Goal: Task Accomplishment & Management: Use online tool/utility

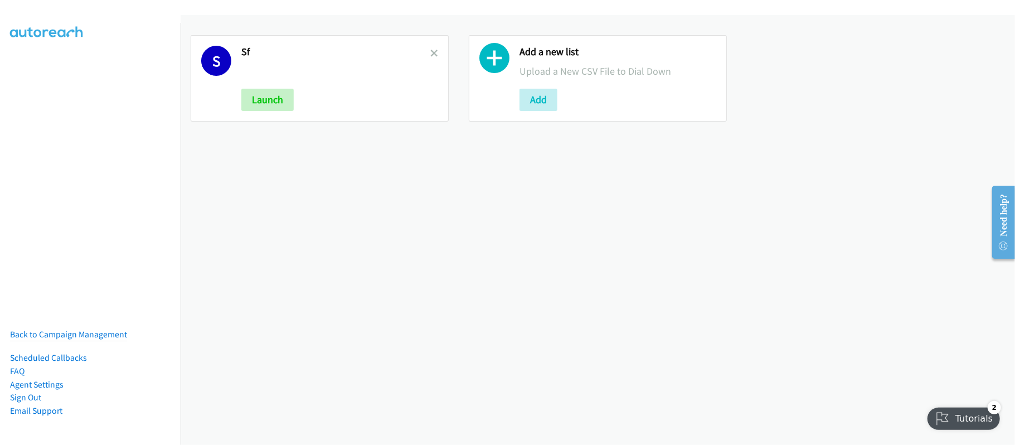
click at [430, 47] on link at bounding box center [434, 53] width 8 height 13
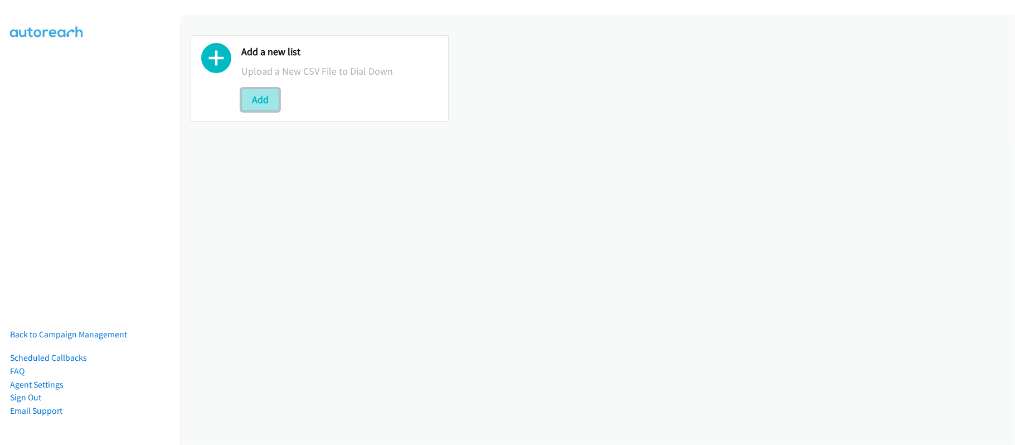
click at [246, 107] on button "Add" at bounding box center [260, 100] width 38 height 22
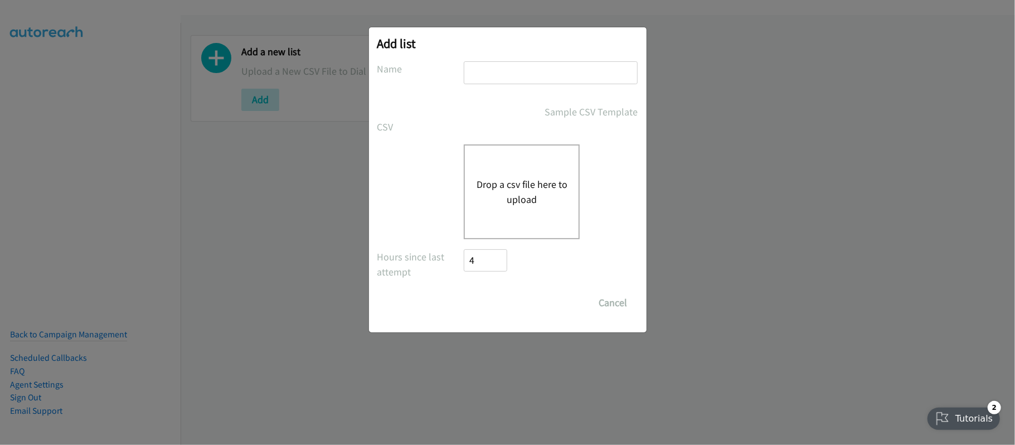
click at [539, 75] on input "text" at bounding box center [551, 72] width 174 height 23
type input "SF"
click at [508, 205] on button "Drop a csv file here to upload" at bounding box center [521, 192] width 91 height 30
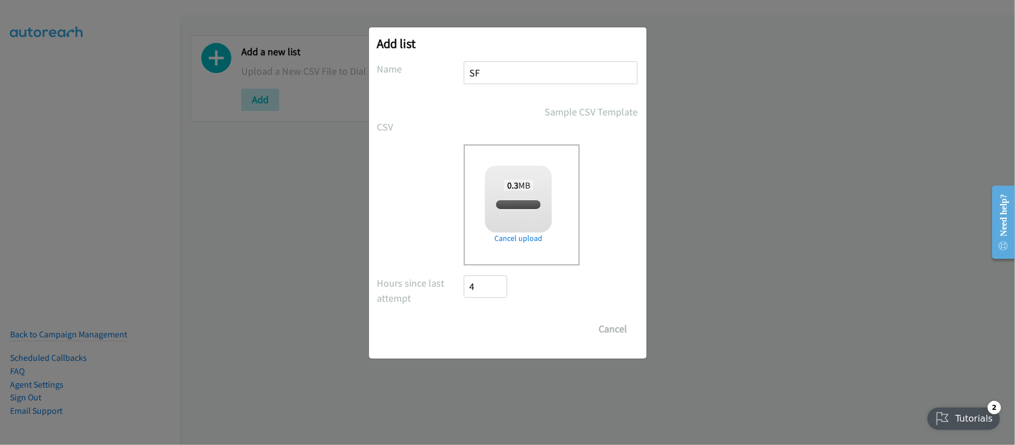
checkbox input "true"
click at [516, 322] on input "Save List" at bounding box center [493, 329] width 59 height 22
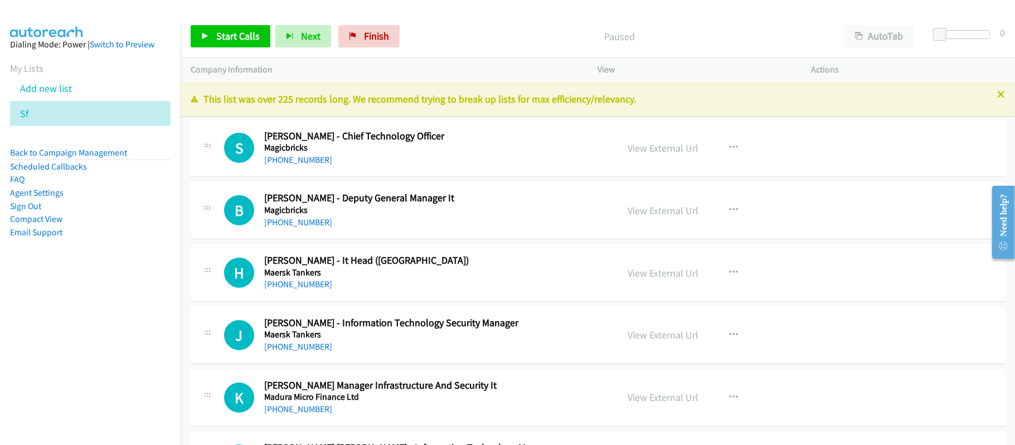
click at [461, 27] on div "Paused" at bounding box center [620, 36] width 430 height 22
click at [685, 149] on link "View External Url" at bounding box center [663, 148] width 71 height 13
drag, startPoint x: 284, startPoint y: 159, endPoint x: 825, endPoint y: 262, distance: 550.7
click at [284, 159] on link "[PHONE_NUMBER]" at bounding box center [298, 159] width 68 height 11
click at [379, 169] on div "S Callback Scheduled [PERSON_NAME] - Chief Technology Officer Magicbricks [GEOG…" at bounding box center [598, 148] width 814 height 57
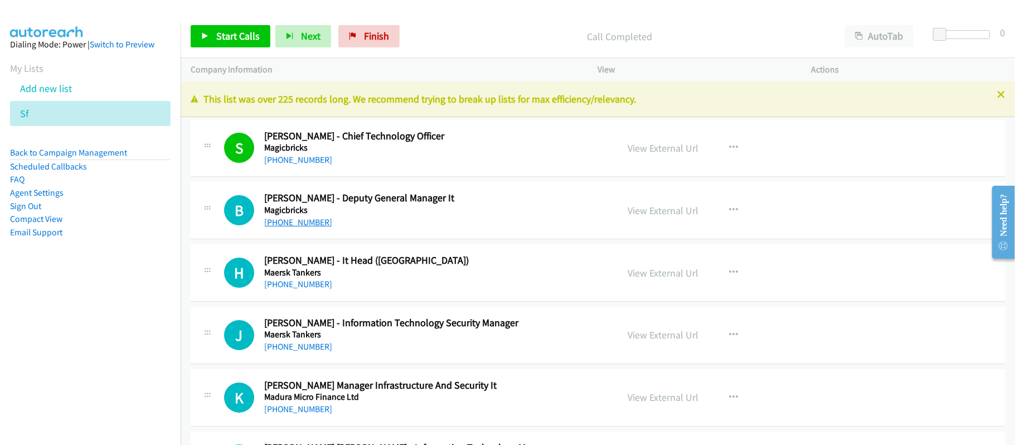
click at [309, 224] on link "[PHONE_NUMBER]" at bounding box center [298, 222] width 68 height 11
click at [305, 282] on link "[PHONE_NUMBER]" at bounding box center [298, 284] width 68 height 11
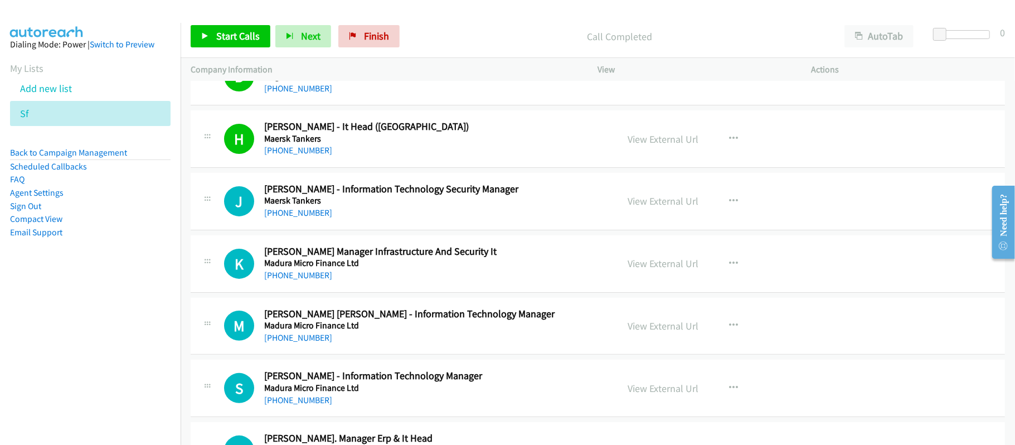
scroll to position [148, 0]
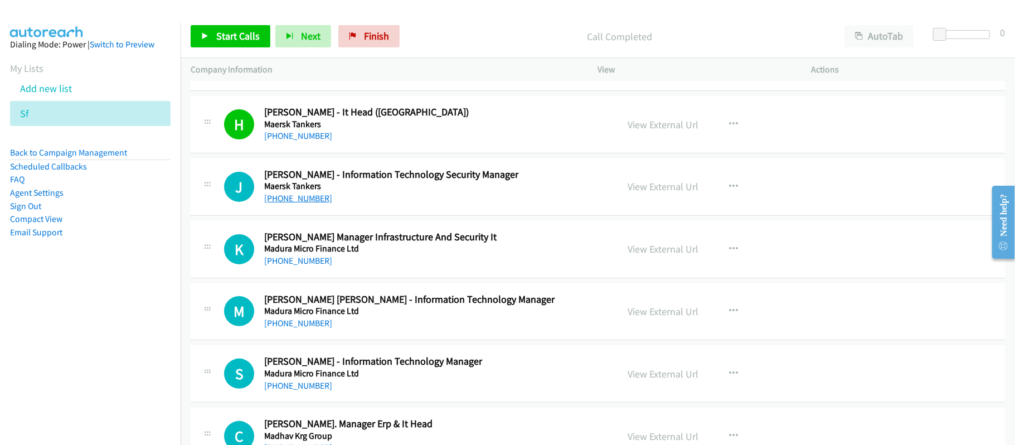
click at [303, 201] on link "[PHONE_NUMBER]" at bounding box center [298, 198] width 68 height 11
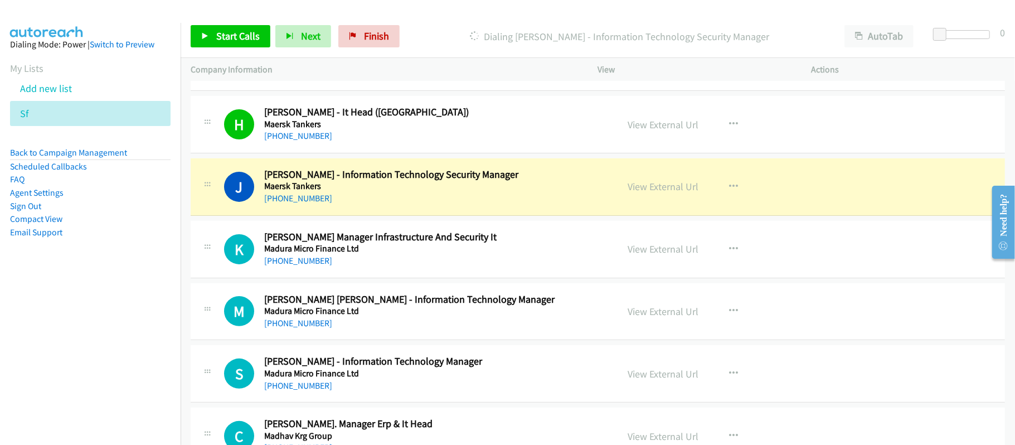
click at [397, 249] on h5 "Madura Micro Finance Ltd" at bounding box center [433, 248] width 338 height 11
click at [395, 265] on div "[PHONE_NUMBER]" at bounding box center [433, 260] width 338 height 13
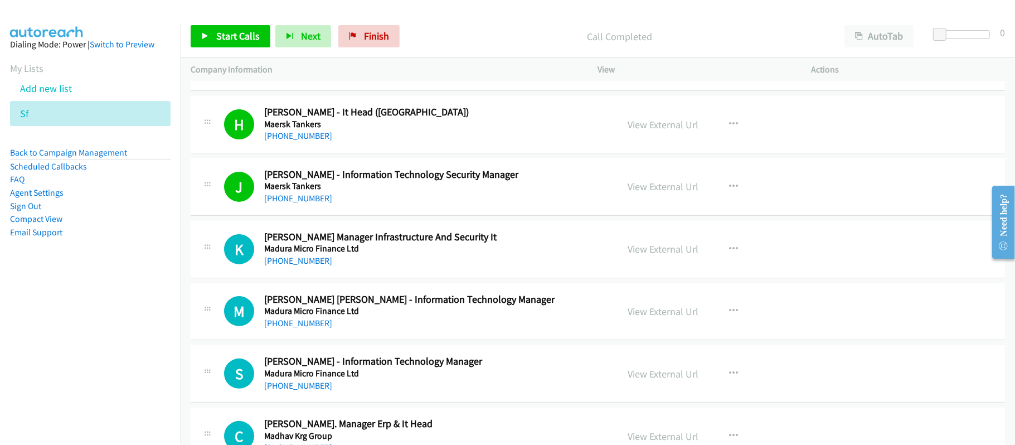
drag, startPoint x: 276, startPoint y: 259, endPoint x: 823, endPoint y: 322, distance: 549.8
click at [276, 259] on link "[PHONE_NUMBER]" at bounding box center [298, 260] width 68 height 11
click at [395, 264] on div "[PHONE_NUMBER]" at bounding box center [433, 260] width 338 height 13
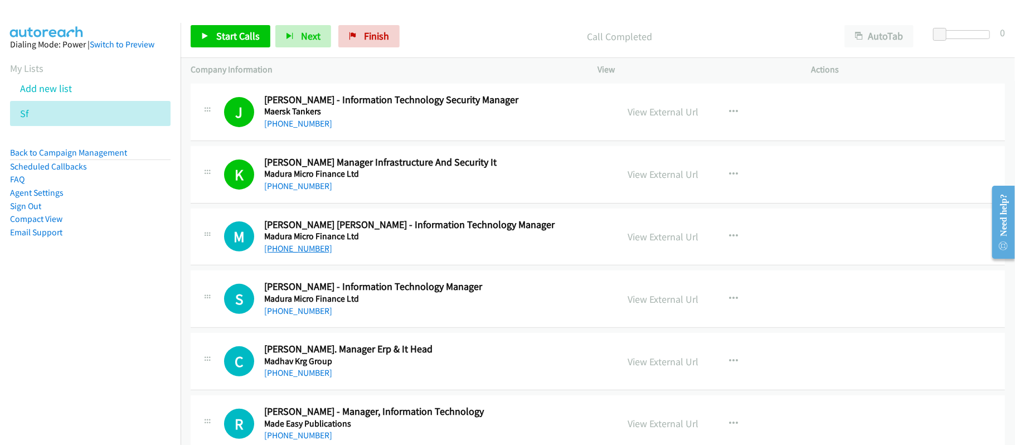
click at [288, 245] on link "[PHONE_NUMBER]" at bounding box center [298, 248] width 68 height 11
drag, startPoint x: 315, startPoint y: 249, endPoint x: 420, endPoint y: 252, distance: 105.4
click at [315, 249] on link "[PHONE_NUMBER]" at bounding box center [298, 248] width 68 height 11
drag, startPoint x: 294, startPoint y: 311, endPoint x: 513, endPoint y: 318, distance: 218.6
click at [294, 311] on link "[PHONE_NUMBER]" at bounding box center [298, 310] width 68 height 11
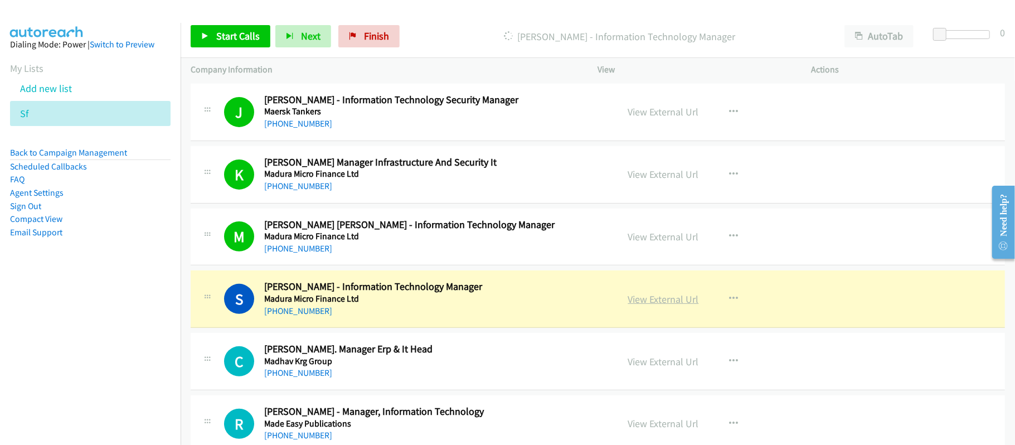
click at [643, 301] on link "View External Url" at bounding box center [663, 299] width 71 height 13
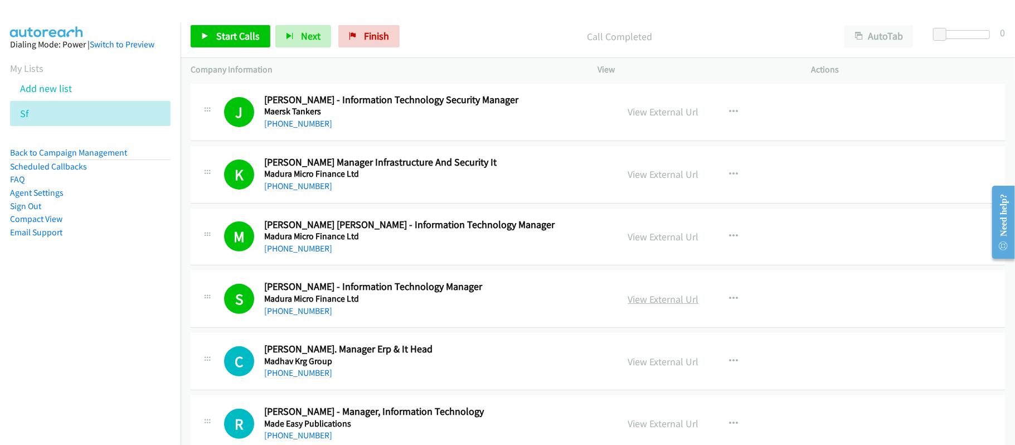
click at [659, 301] on link "View External Url" at bounding box center [663, 299] width 71 height 13
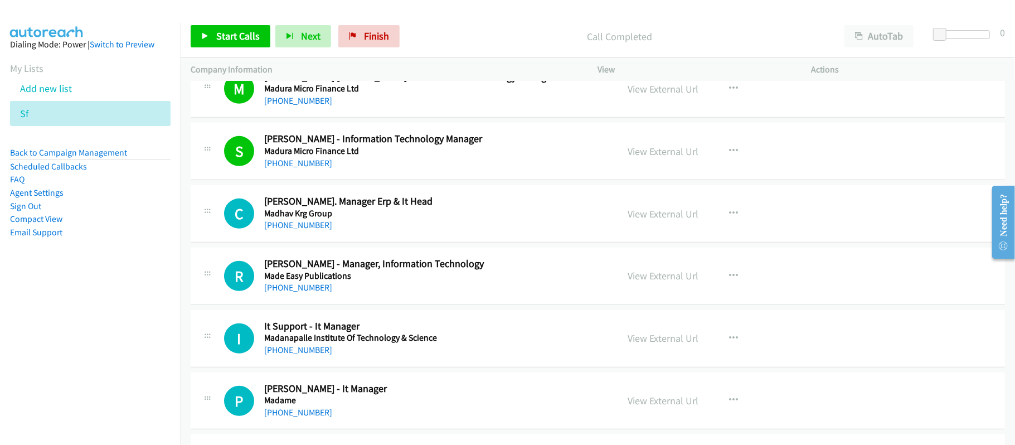
scroll to position [371, 0]
drag, startPoint x: 320, startPoint y: 223, endPoint x: 1004, endPoint y: 395, distance: 705.5
click at [301, 218] on h5 "Madhav Krg Group" at bounding box center [433, 212] width 338 height 11
click at [313, 219] on div "[PHONE_NUMBER]" at bounding box center [433, 224] width 338 height 13
click at [311, 220] on link "[PHONE_NUMBER]" at bounding box center [298, 224] width 68 height 11
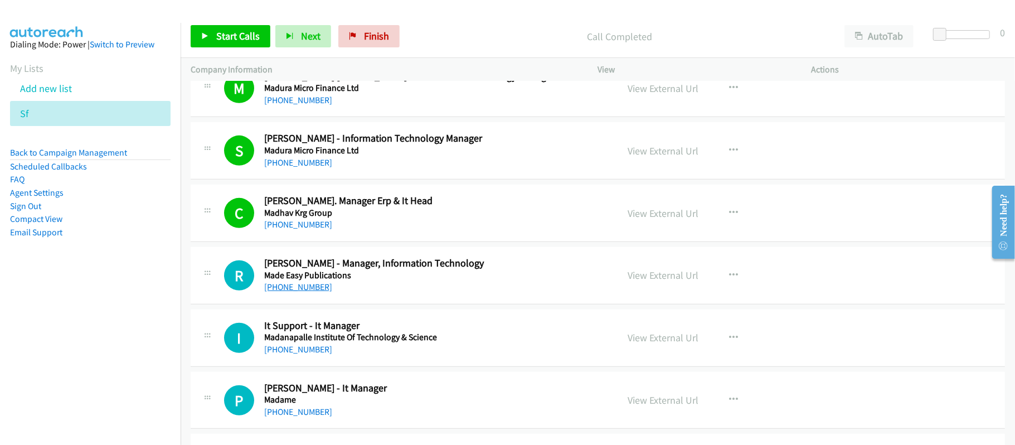
click at [315, 286] on link "[PHONE_NUMBER]" at bounding box center [298, 286] width 68 height 11
click at [301, 351] on link "[PHONE_NUMBER]" at bounding box center [298, 349] width 68 height 11
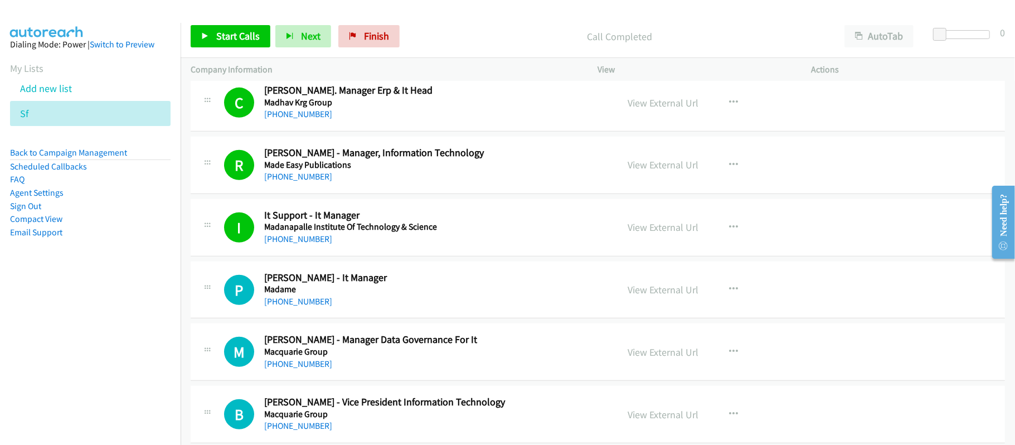
scroll to position [520, 0]
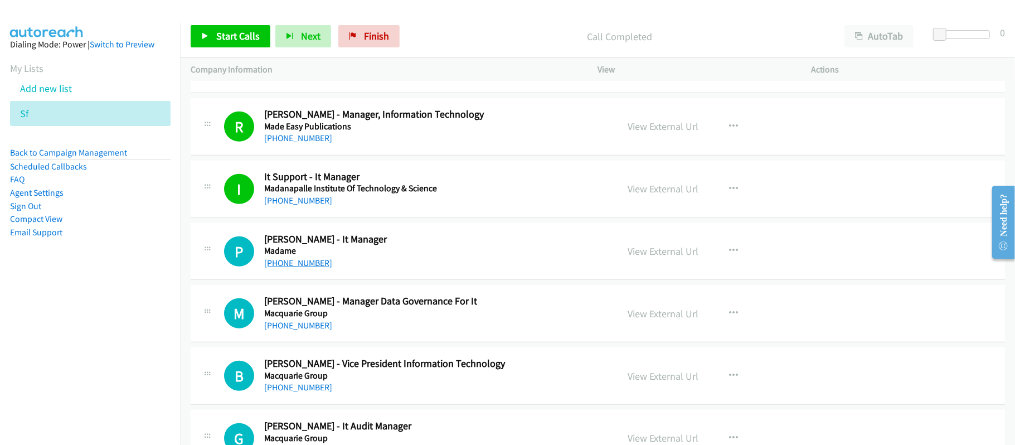
click at [307, 259] on link "[PHONE_NUMBER]" at bounding box center [298, 262] width 68 height 11
click at [311, 327] on link "[PHONE_NUMBER]" at bounding box center [298, 325] width 68 height 11
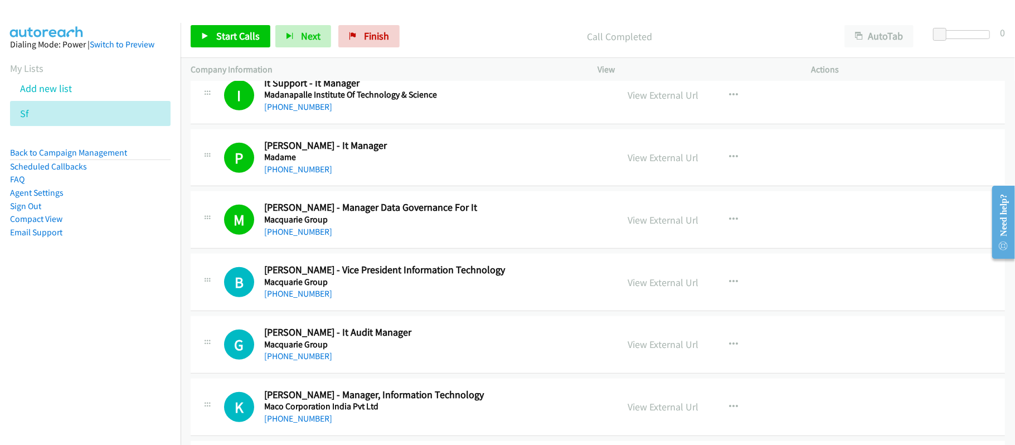
scroll to position [743, 0]
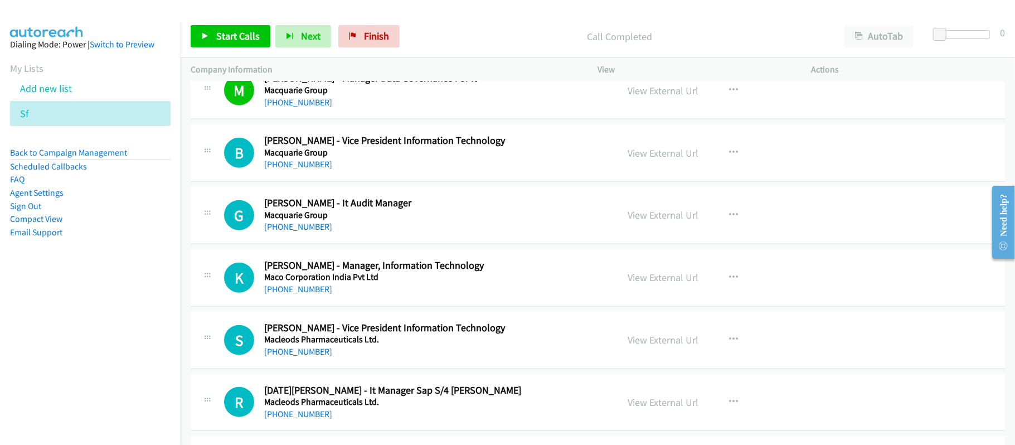
drag, startPoint x: 269, startPoint y: 171, endPoint x: 486, endPoint y: 237, distance: 227.2
click at [269, 169] on link "[PHONE_NUMBER]" at bounding box center [298, 164] width 68 height 11
drag, startPoint x: 315, startPoint y: 168, endPoint x: 626, endPoint y: 243, distance: 319.8
click at [315, 168] on link "[PHONE_NUMBER]" at bounding box center [298, 164] width 68 height 11
click at [469, 244] on div "G Callback Scheduled [PERSON_NAME] - It Audit Manager Macquarie Group [GEOGRAPH…" at bounding box center [598, 215] width 814 height 57
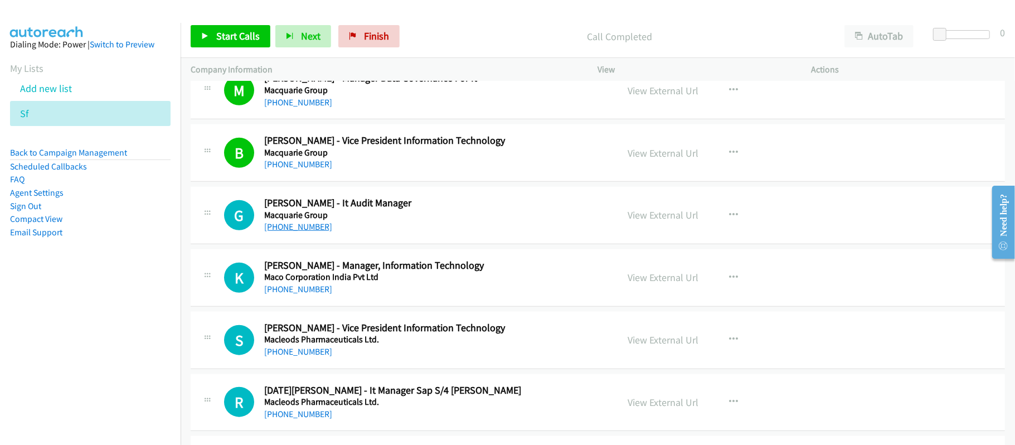
click at [314, 231] on link "[PHONE_NUMBER]" at bounding box center [298, 226] width 68 height 11
click at [309, 291] on link "[PHONE_NUMBER]" at bounding box center [298, 289] width 68 height 11
drag, startPoint x: 322, startPoint y: 352, endPoint x: 377, endPoint y: 352, distance: 55.2
click at [322, 352] on link "[PHONE_NUMBER]" at bounding box center [298, 351] width 68 height 11
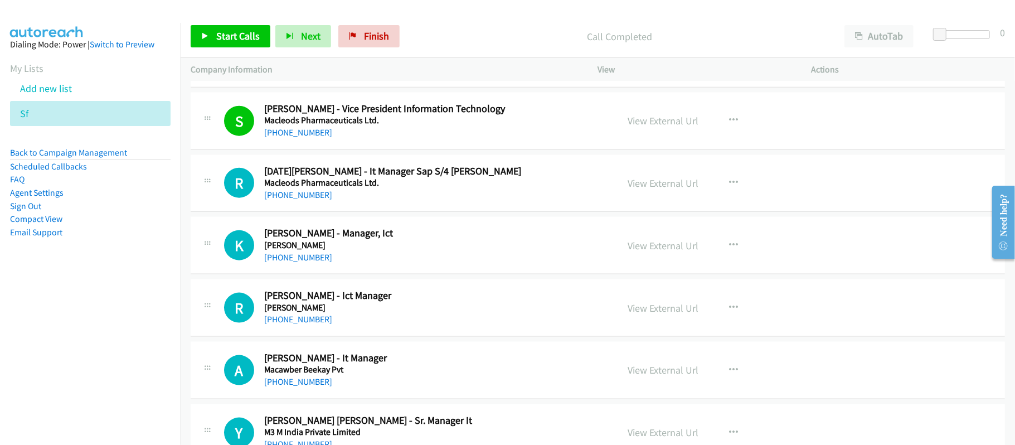
scroll to position [966, 0]
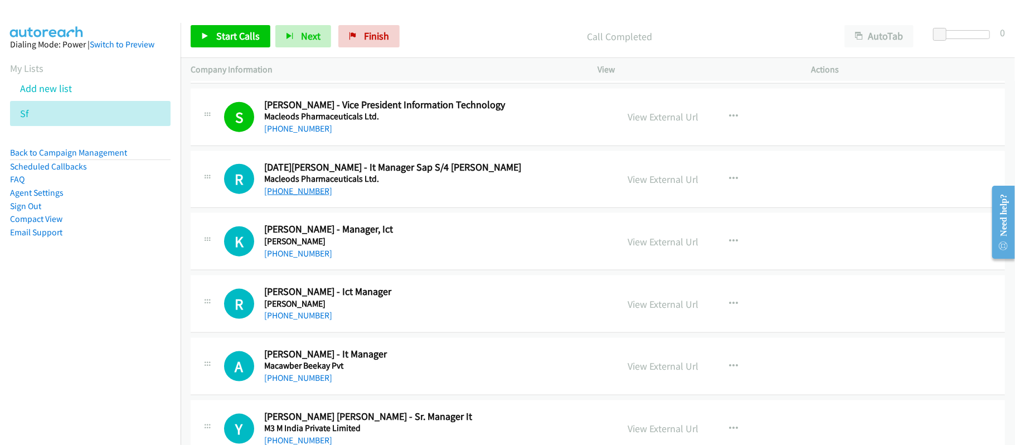
click at [289, 194] on link "[PHONE_NUMBER]" at bounding box center [298, 191] width 68 height 11
click at [310, 257] on link "[PHONE_NUMBER]" at bounding box center [298, 253] width 68 height 11
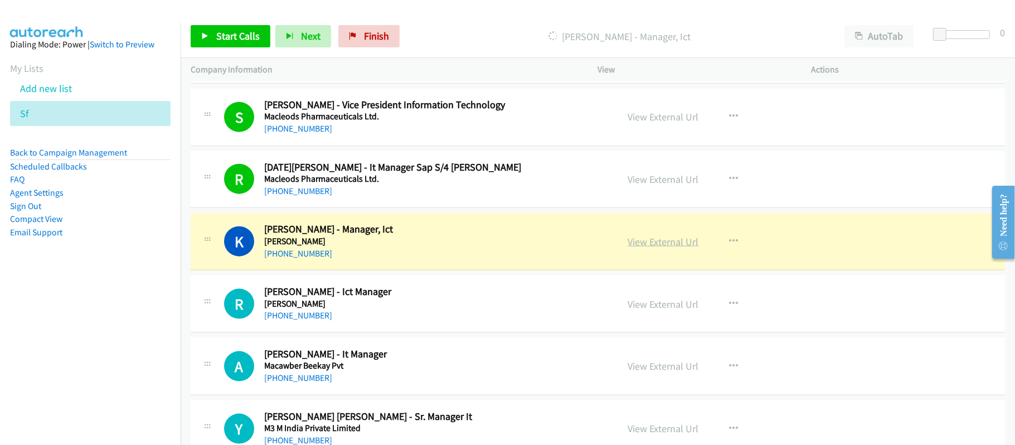
click at [651, 245] on link "View External Url" at bounding box center [663, 241] width 71 height 13
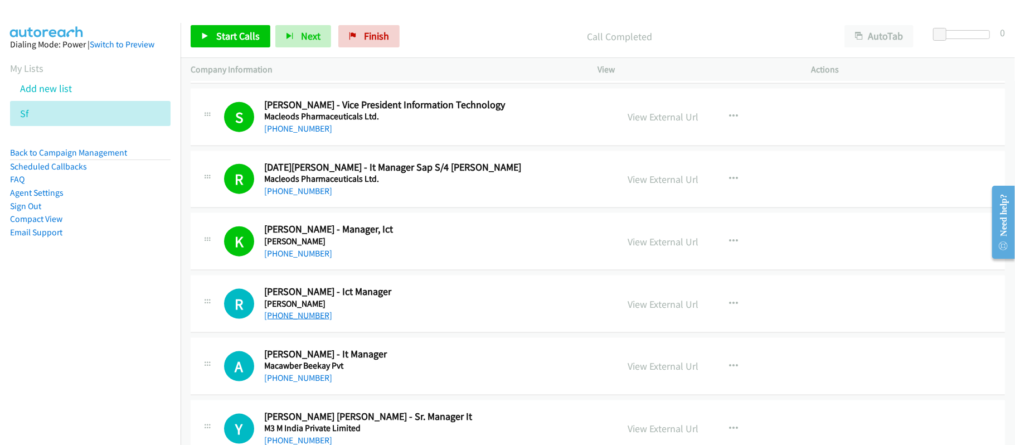
click at [311, 320] on link "[PHONE_NUMBER]" at bounding box center [298, 315] width 68 height 11
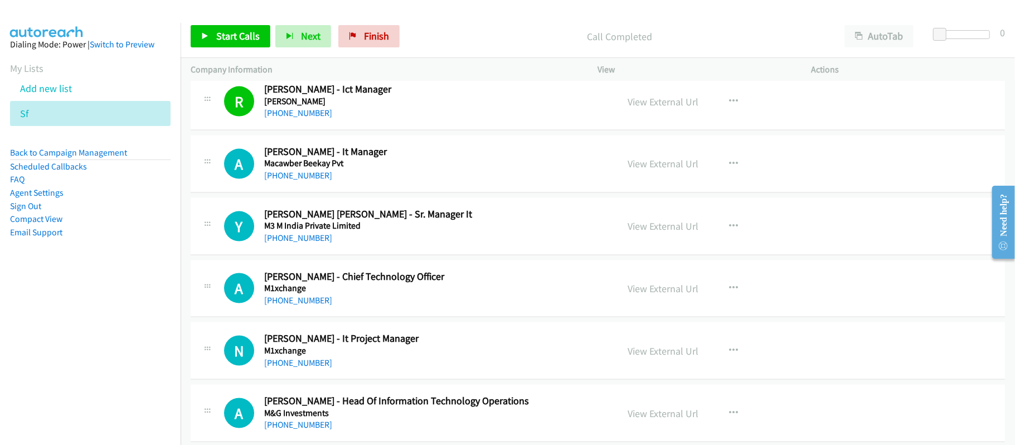
scroll to position [1189, 0]
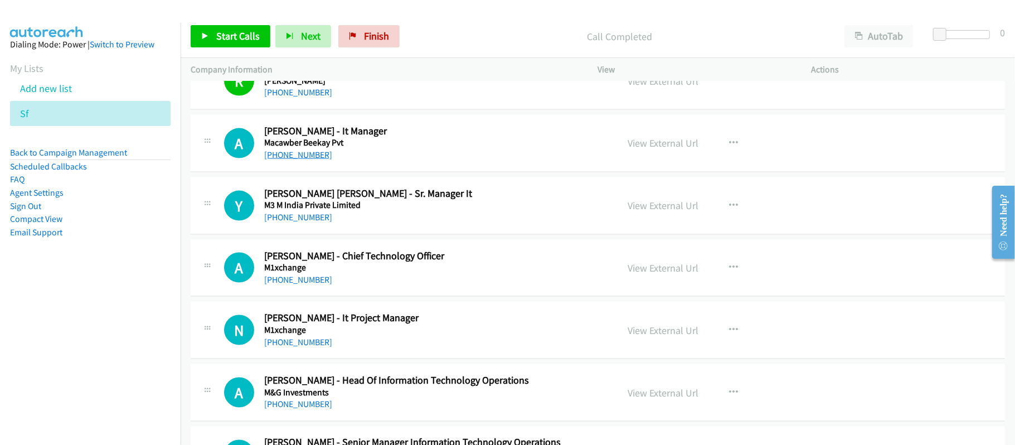
click at [307, 160] on link "[PHONE_NUMBER]" at bounding box center [298, 154] width 68 height 11
click at [303, 222] on link "[PHONE_NUMBER]" at bounding box center [298, 217] width 68 height 11
click at [304, 279] on link "[PHONE_NUMBER]" at bounding box center [298, 279] width 68 height 11
drag, startPoint x: 277, startPoint y: 346, endPoint x: 321, endPoint y: 351, distance: 44.4
click at [277, 346] on link "[PHONE_NUMBER]" at bounding box center [298, 342] width 68 height 11
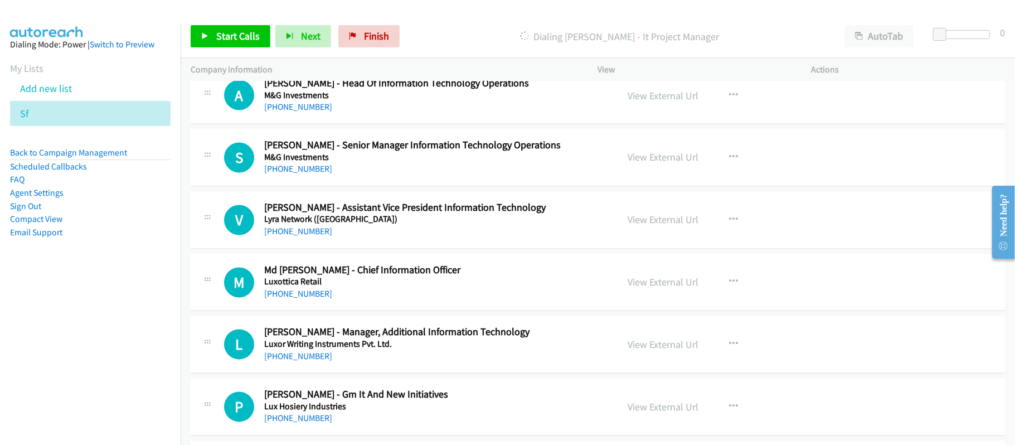
scroll to position [1412, 0]
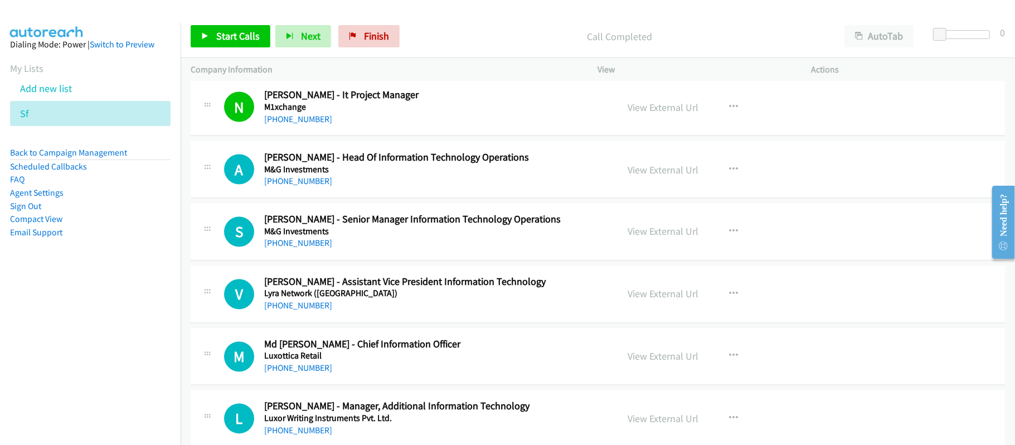
click at [422, 133] on div "N Callback Scheduled [PERSON_NAME] - It Project Manager M1xchange [GEOGRAPHIC_D…" at bounding box center [598, 107] width 814 height 57
click at [302, 186] on link "[PHONE_NUMBER]" at bounding box center [298, 181] width 68 height 11
click at [377, 207] on div "S Callback Scheduled [PERSON_NAME] - Senior Manager Information Technology Oper…" at bounding box center [598, 231] width 814 height 57
drag, startPoint x: 297, startPoint y: 246, endPoint x: 616, endPoint y: 295, distance: 323.1
click at [297, 246] on link "[PHONE_NUMBER]" at bounding box center [298, 243] width 68 height 11
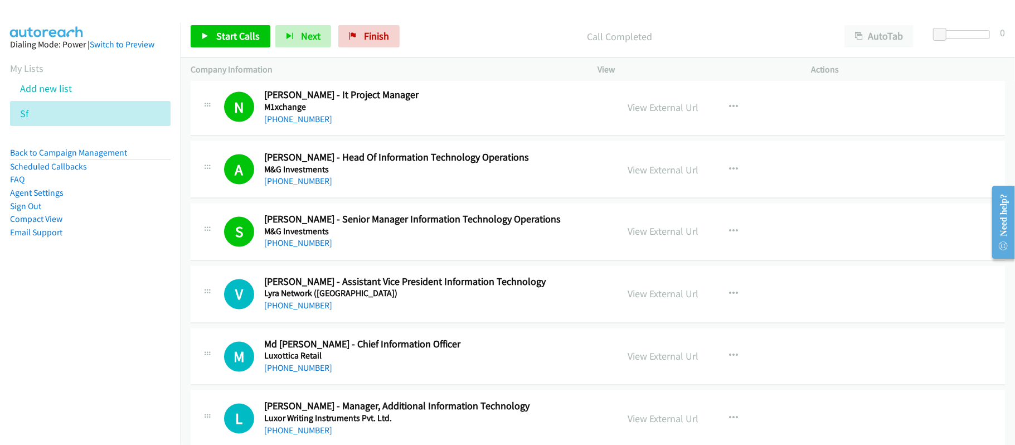
click at [395, 299] on h5 "Lyra Network ([GEOGRAPHIC_DATA])" at bounding box center [433, 293] width 338 height 11
click at [299, 304] on div "[PHONE_NUMBER]" at bounding box center [433, 305] width 338 height 13
click at [300, 307] on link "[PHONE_NUMBER]" at bounding box center [298, 305] width 68 height 11
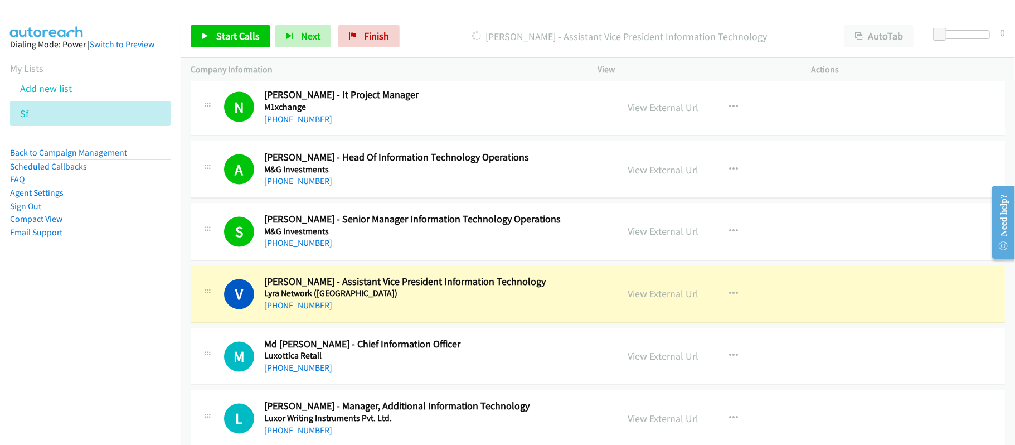
click at [446, 313] on div "[PHONE_NUMBER]" at bounding box center [433, 305] width 338 height 13
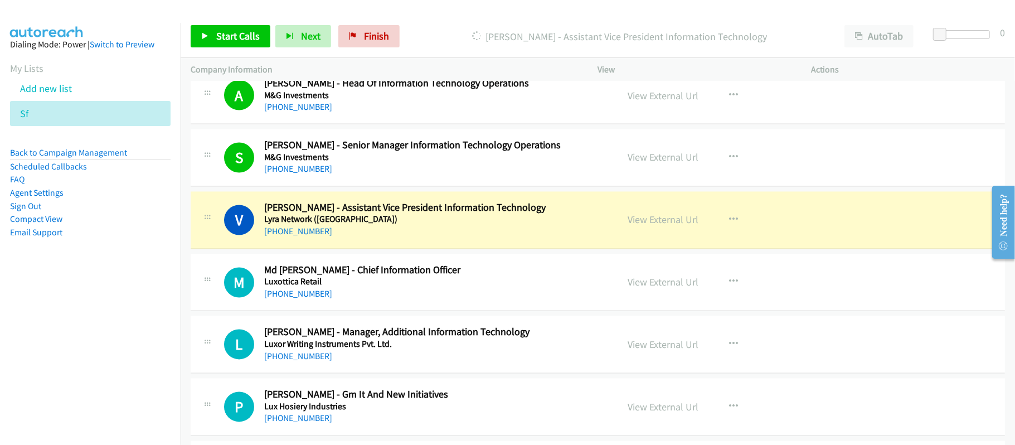
drag, startPoint x: 663, startPoint y: 223, endPoint x: 662, endPoint y: 235, distance: 12.3
click at [663, 223] on link "View External Url" at bounding box center [663, 219] width 71 height 13
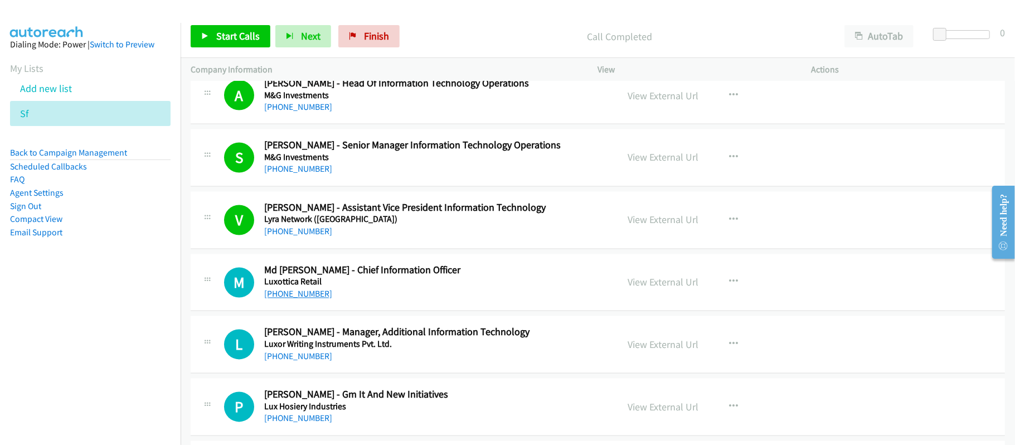
drag, startPoint x: 289, startPoint y: 302, endPoint x: 312, endPoint y: 302, distance: 23.4
click at [289, 299] on link "[PHONE_NUMBER]" at bounding box center [298, 294] width 68 height 11
drag, startPoint x: 439, startPoint y: 315, endPoint x: 427, endPoint y: 232, distance: 83.4
click at [439, 312] on div "M Callback Scheduled [PERSON_NAME] - Chief Information Officer Luxottica Retail…" at bounding box center [598, 282] width 814 height 57
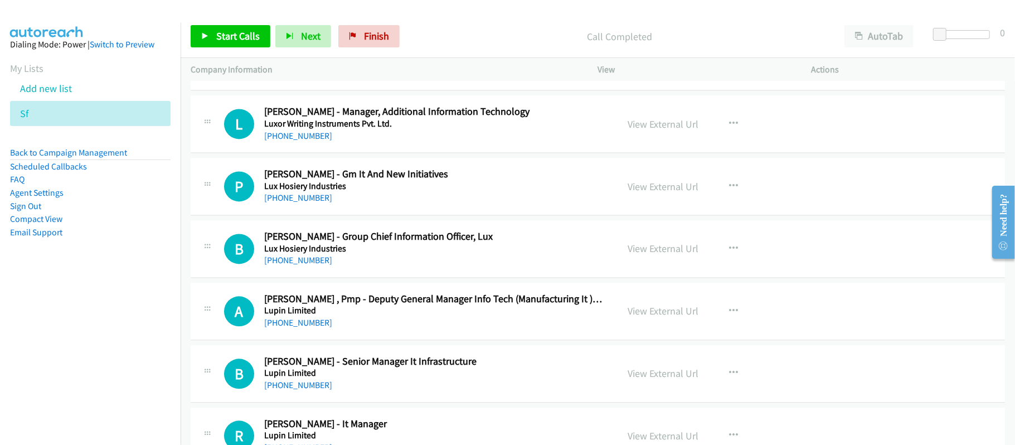
scroll to position [1709, 0]
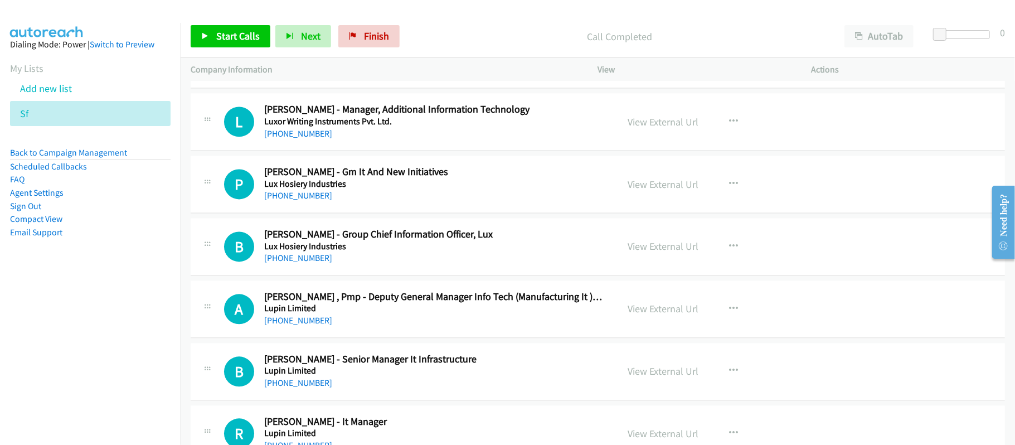
click at [292, 133] on link "[PHONE_NUMBER]" at bounding box center [298, 133] width 68 height 11
click at [312, 201] on link "[PHONE_NUMBER]" at bounding box center [298, 195] width 68 height 11
click at [293, 261] on link "[PHONE_NUMBER]" at bounding box center [298, 257] width 68 height 11
click at [645, 252] on link "View External Url" at bounding box center [663, 246] width 71 height 13
click at [388, 313] on h5 "Lupin Limited" at bounding box center [433, 308] width 338 height 11
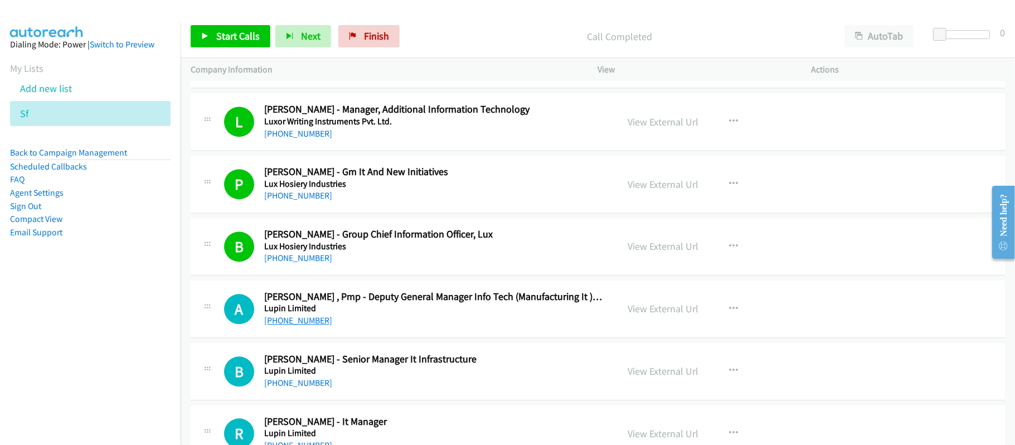
click at [284, 325] on link "[PHONE_NUMBER]" at bounding box center [298, 320] width 68 height 11
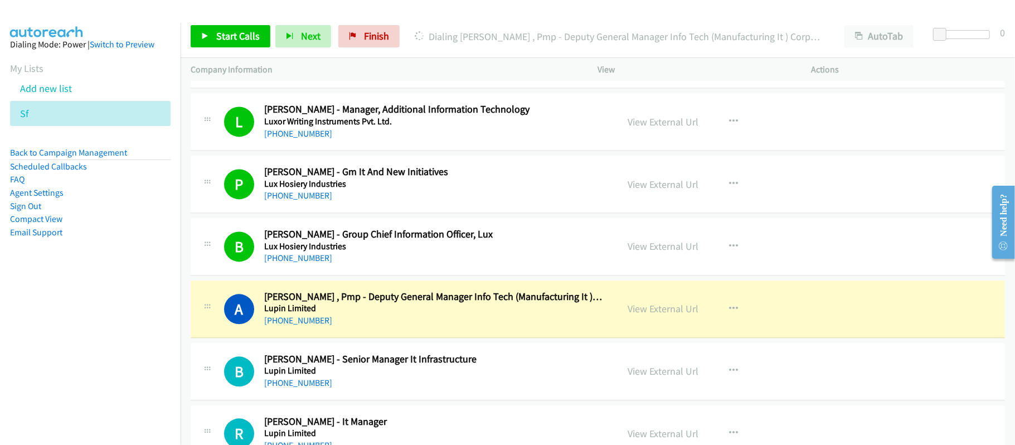
click at [677, 313] on link "View External Url" at bounding box center [663, 308] width 71 height 13
